Goal: Information Seeking & Learning: Learn about a topic

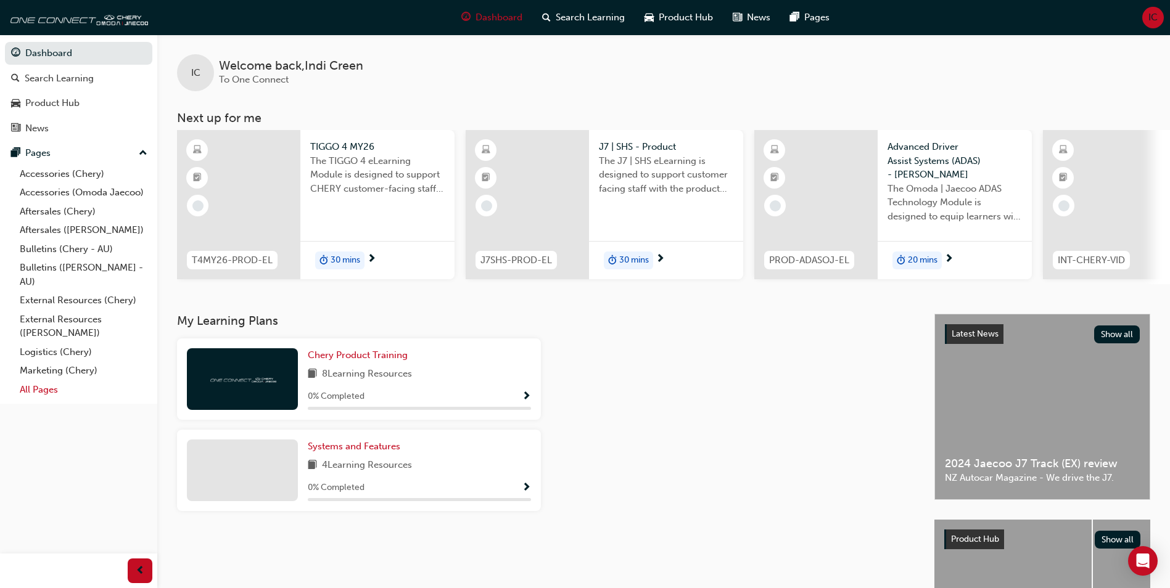
click at [79, 391] on link "All Pages" at bounding box center [84, 389] width 138 height 19
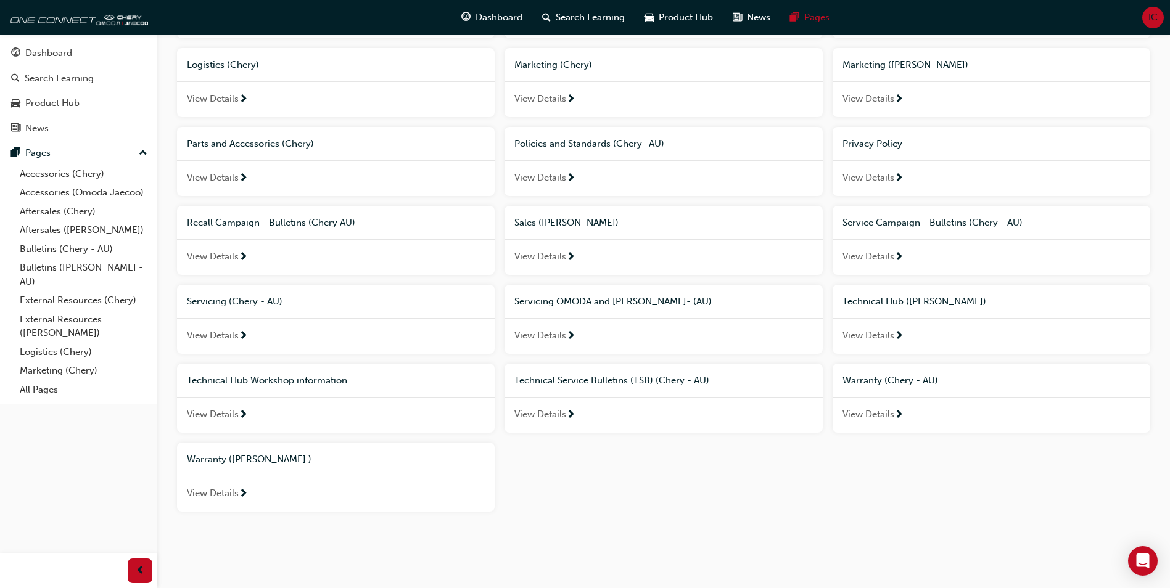
scroll to position [436, 0]
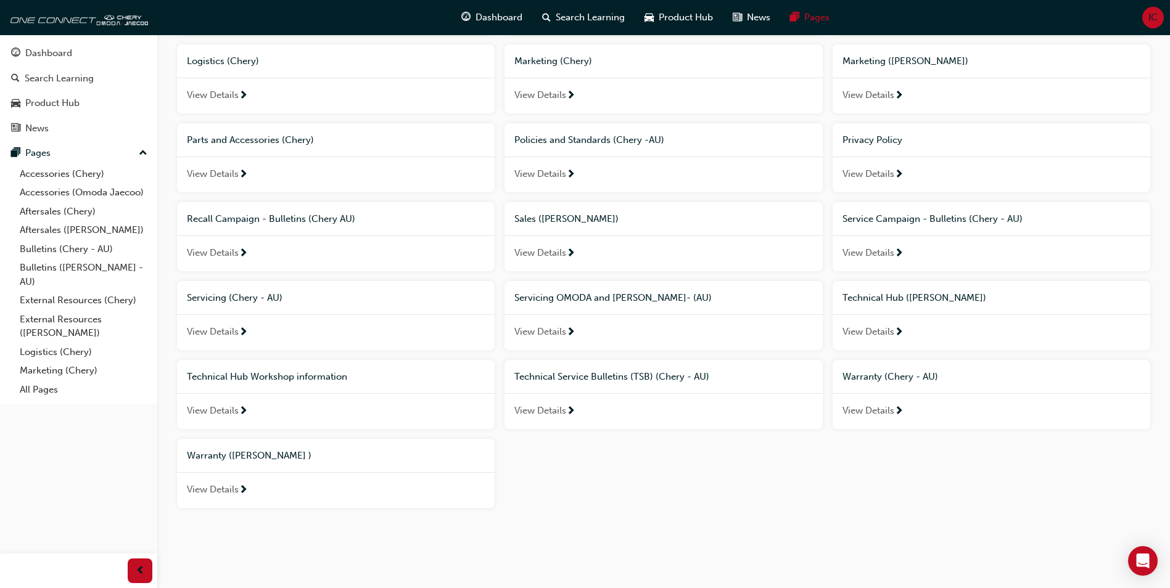
click at [873, 416] on span "View Details" at bounding box center [868, 411] width 52 height 14
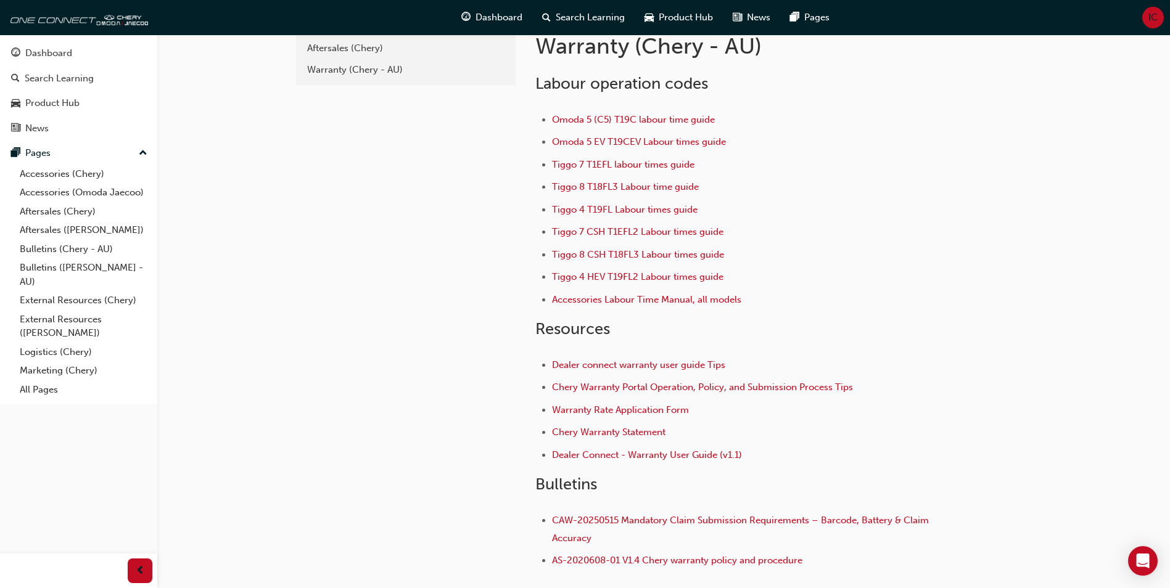
scroll to position [20, 0]
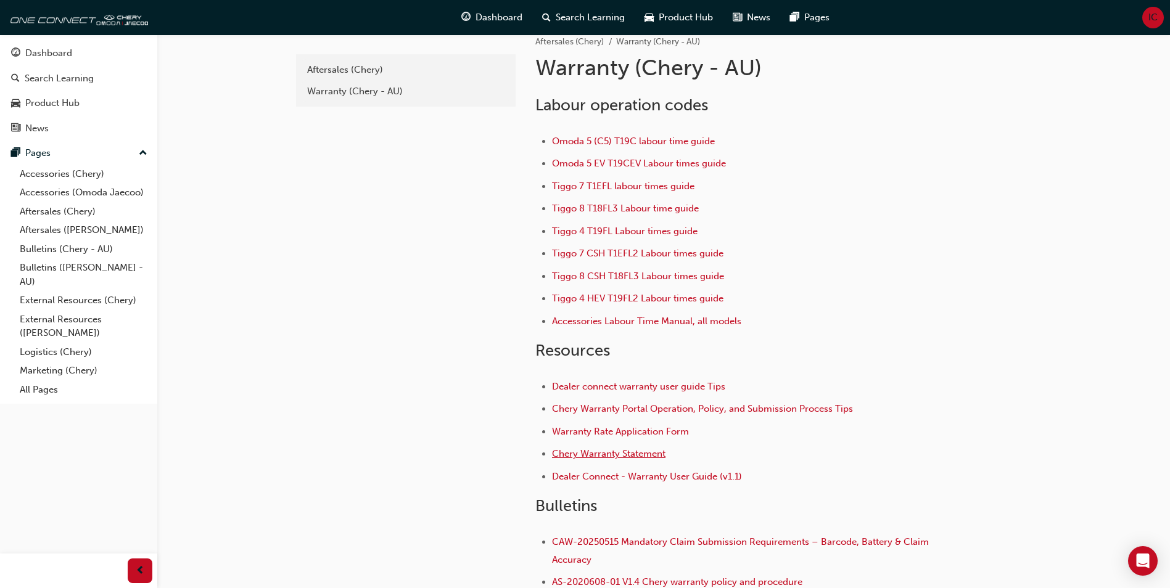
click at [628, 456] on span "Chery Warranty Statement" at bounding box center [608, 453] width 113 height 11
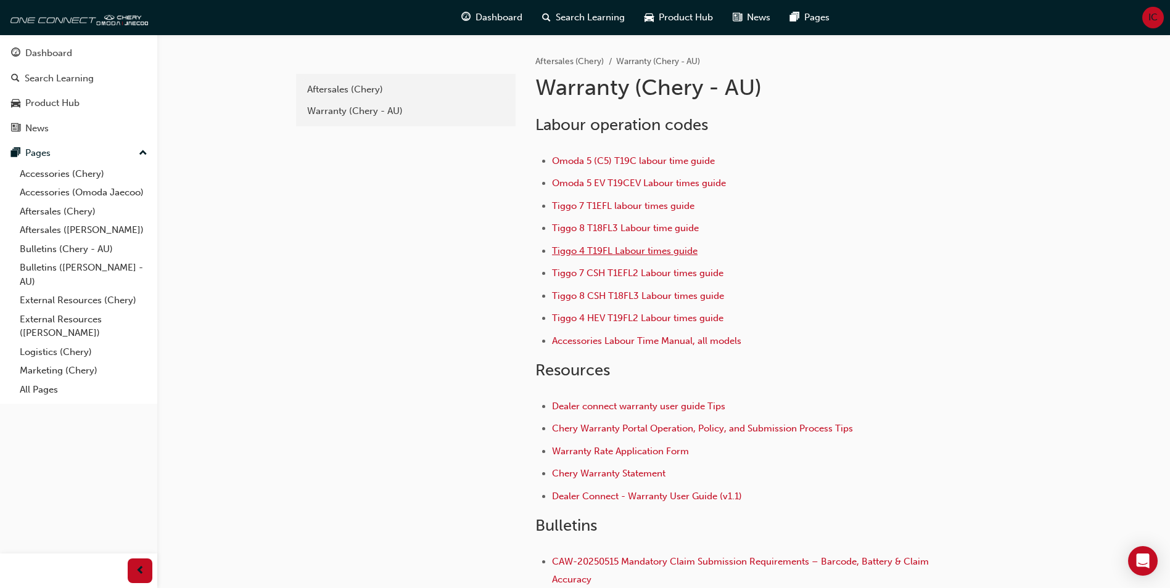
click at [634, 252] on span "Tiggo 4 T19FL Labour times guide" at bounding box center [625, 250] width 146 height 11
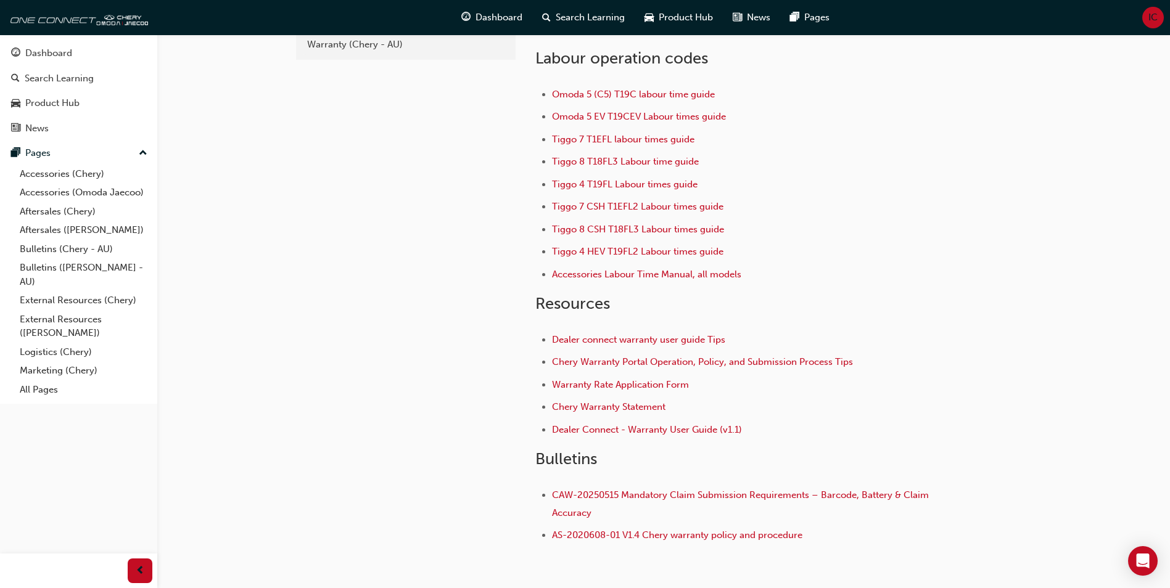
scroll to position [143, 0]
